Goal: Download file/media

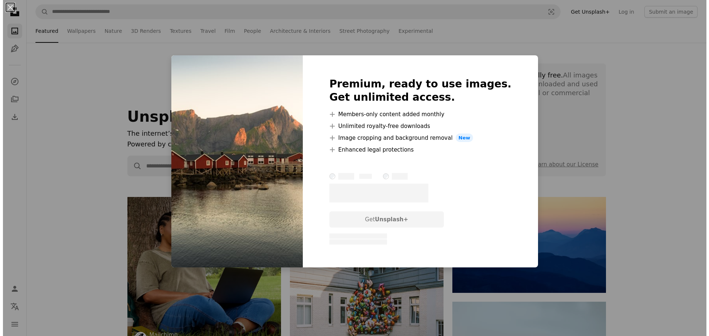
scroll to position [17532, 0]
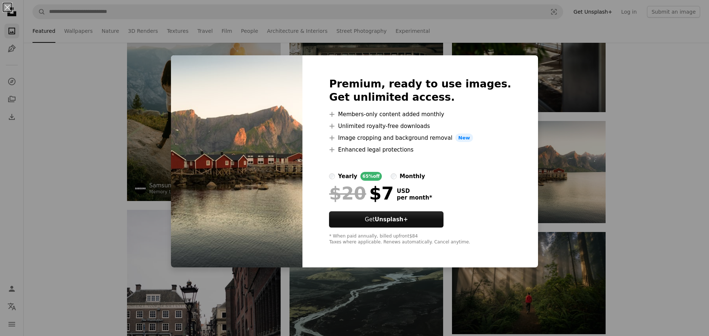
click at [531, 200] on div "An X shape Premium, ready to use images. Get unlimited access. A plus sign Memb…" at bounding box center [354, 168] width 709 height 336
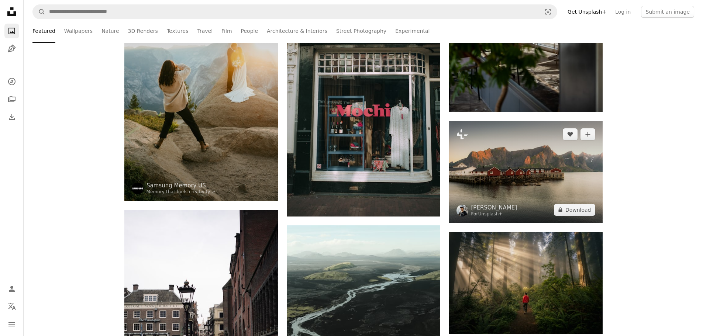
click at [543, 188] on img at bounding box center [526, 172] width 154 height 102
